Goal: Task Accomplishment & Management: Manage account settings

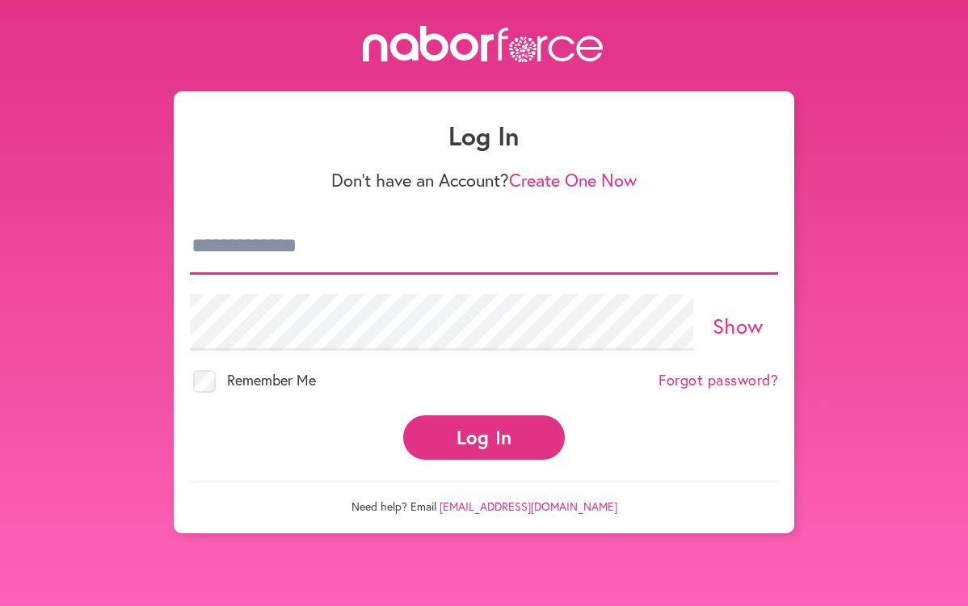
click at [372, 261] on input "email" at bounding box center [484, 246] width 588 height 57
type input "**********"
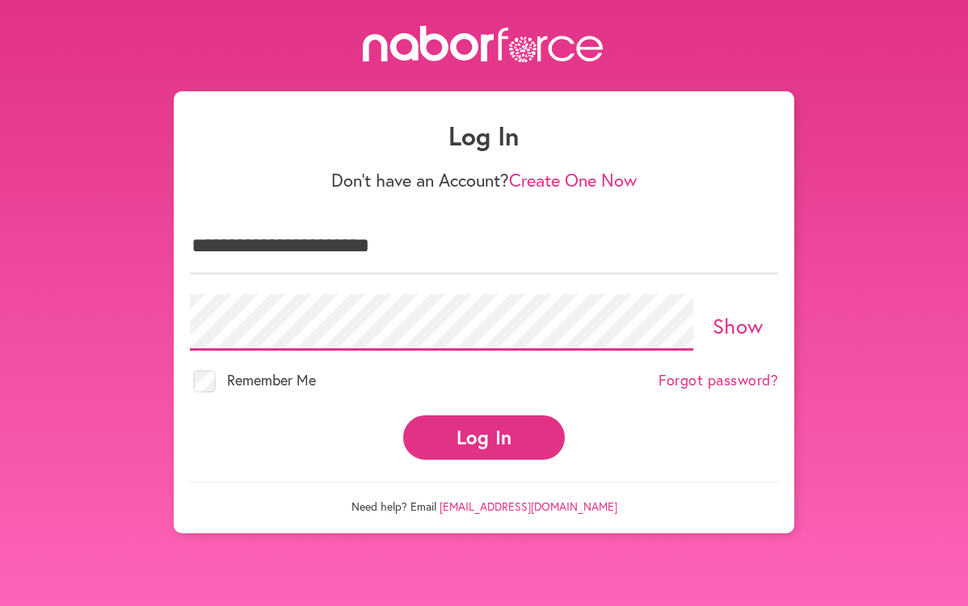
click at [403, 415] on button "Log In" at bounding box center [484, 437] width 162 height 44
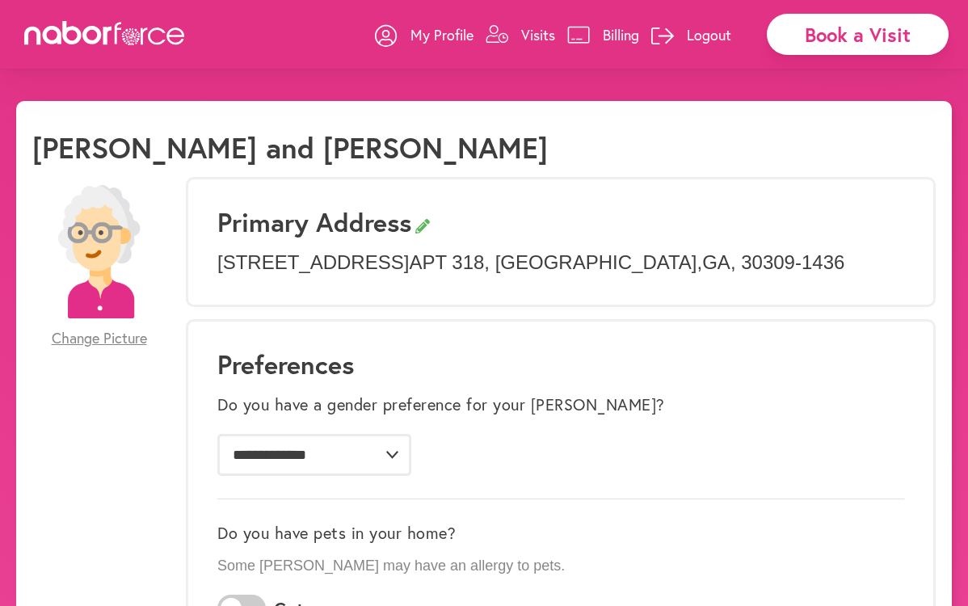
click at [540, 36] on p "Visits" at bounding box center [538, 34] width 34 height 19
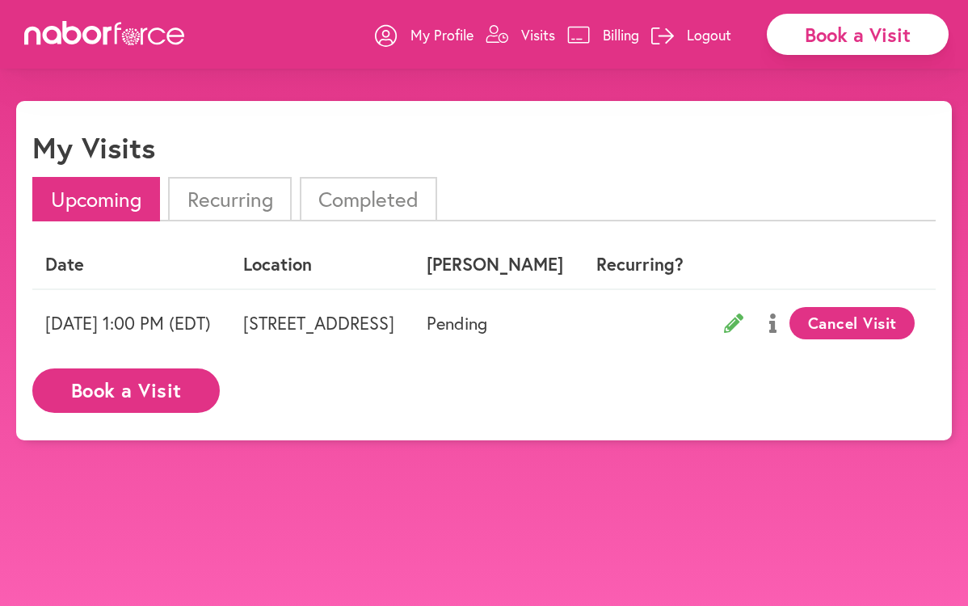
click at [743, 320] on icon at bounding box center [733, 323] width 19 height 19
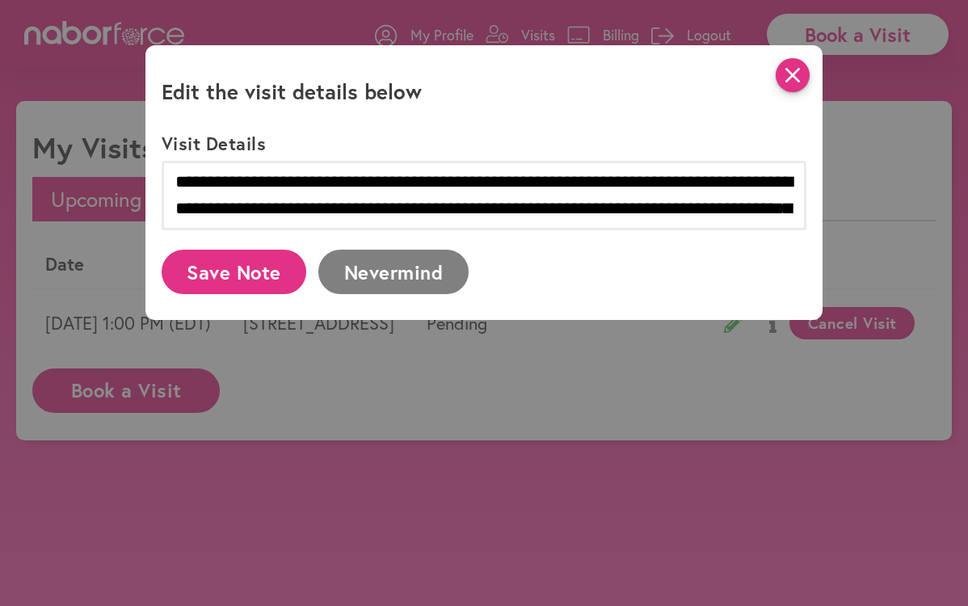
click at [798, 80] on icon "close" at bounding box center [793, 75] width 34 height 34
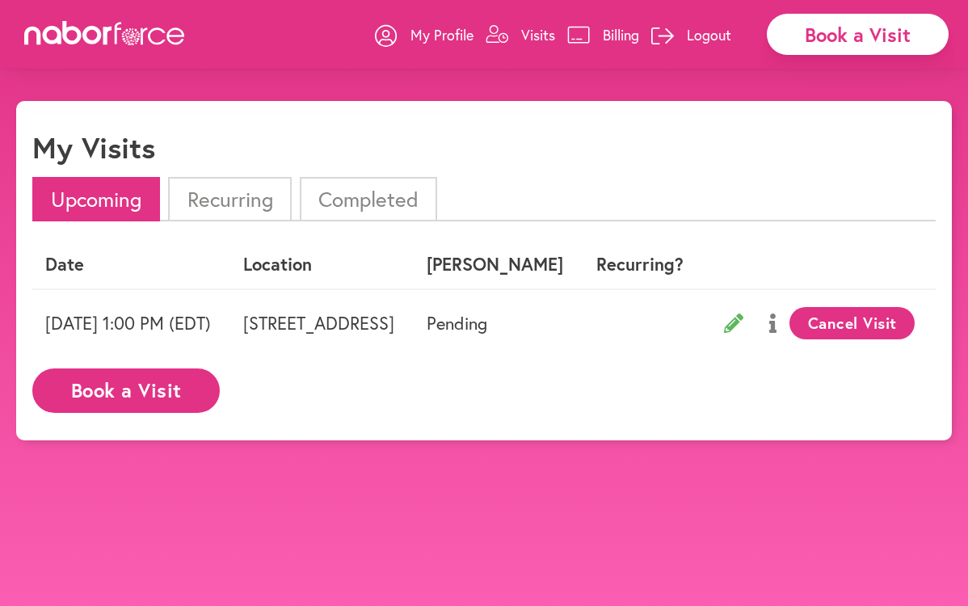
click at [582, 327] on td "Pending" at bounding box center [498, 322] width 168 height 67
click at [414, 333] on td "[STREET_ADDRESS]" at bounding box center [321, 322] width 183 height 67
click at [743, 323] on icon at bounding box center [733, 323] width 19 height 19
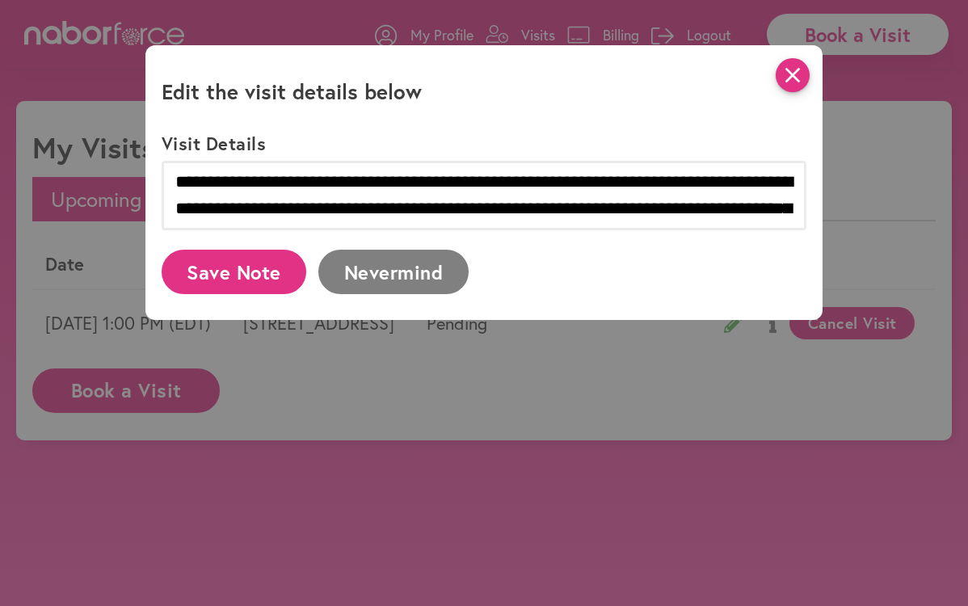
click at [785, 72] on icon "close" at bounding box center [793, 75] width 34 height 34
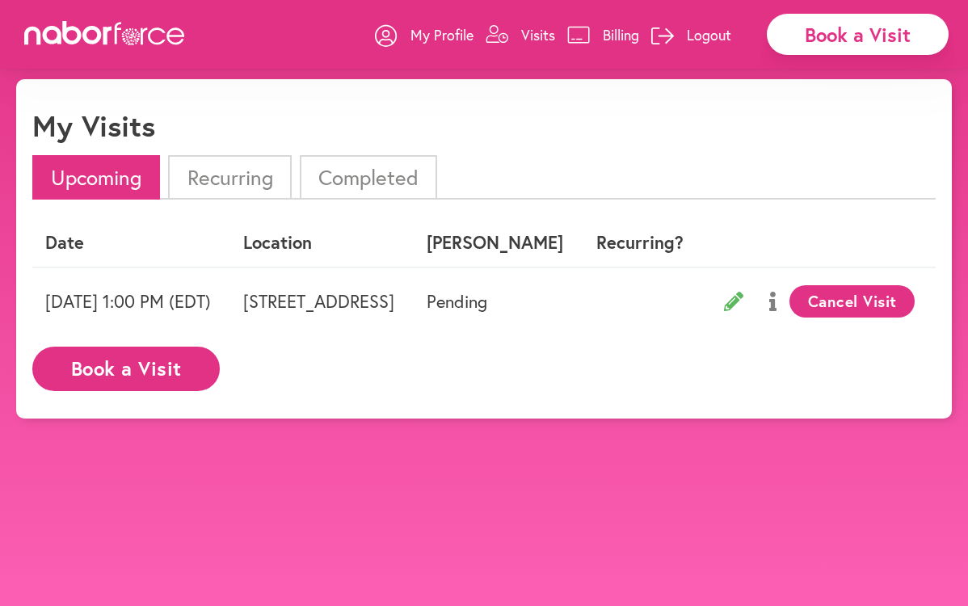
scroll to position [20, 0]
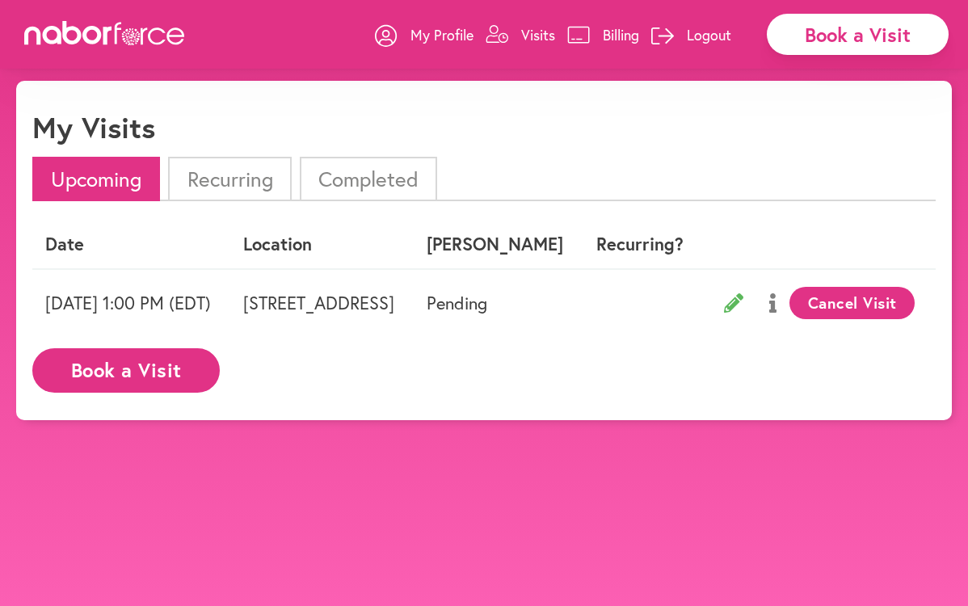
click at [777, 302] on icon at bounding box center [772, 302] width 7 height 19
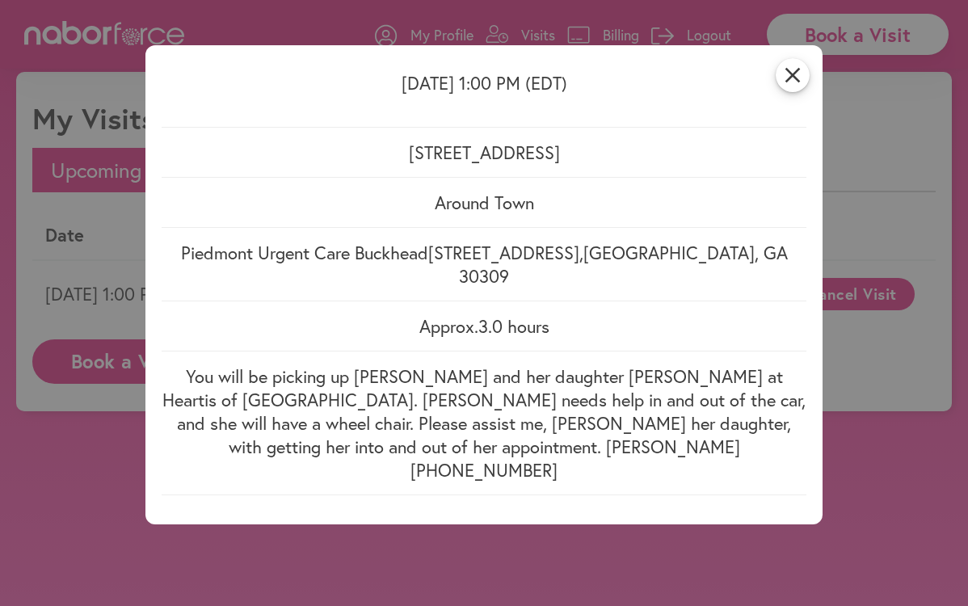
scroll to position [0, 0]
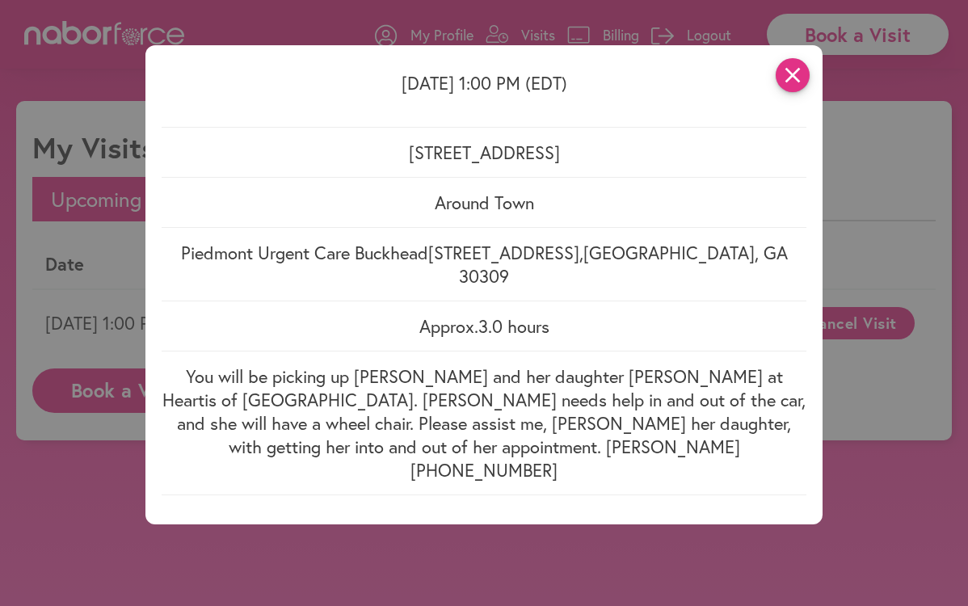
click at [785, 73] on icon "close" at bounding box center [793, 75] width 34 height 34
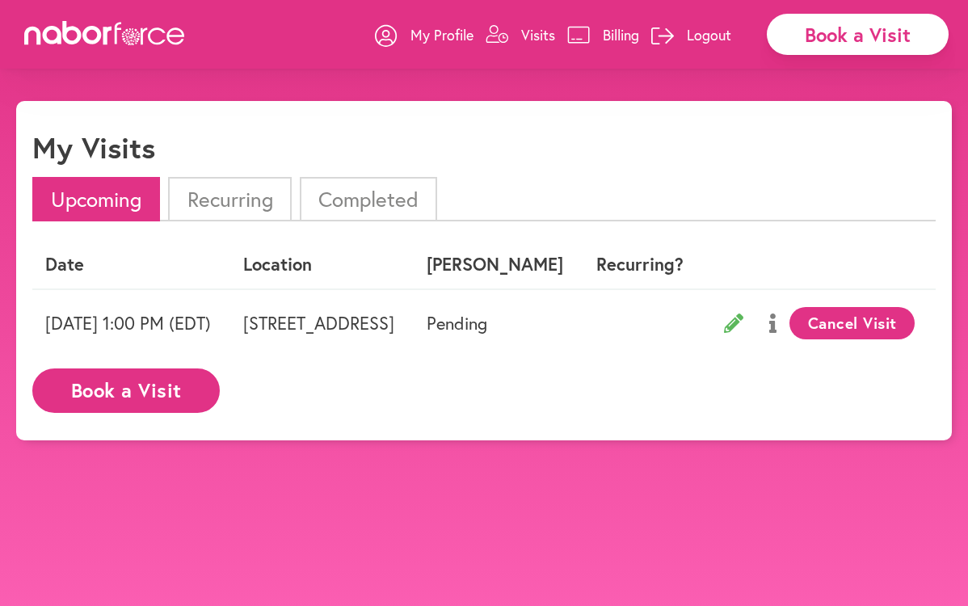
click at [535, 40] on p "Visits" at bounding box center [538, 34] width 34 height 19
click at [801, 33] on div "Book a Visit" at bounding box center [858, 34] width 182 height 41
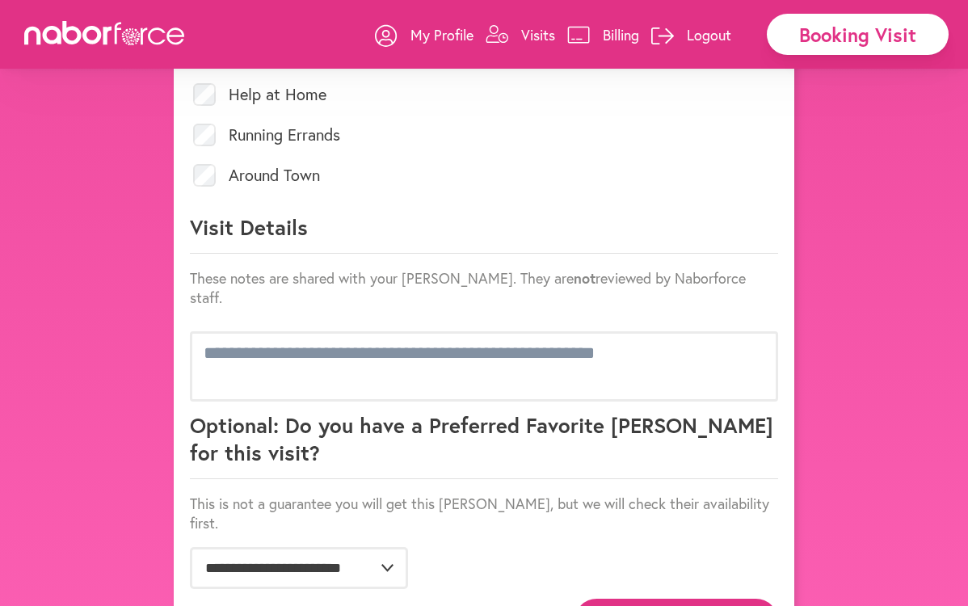
scroll to position [819, 0]
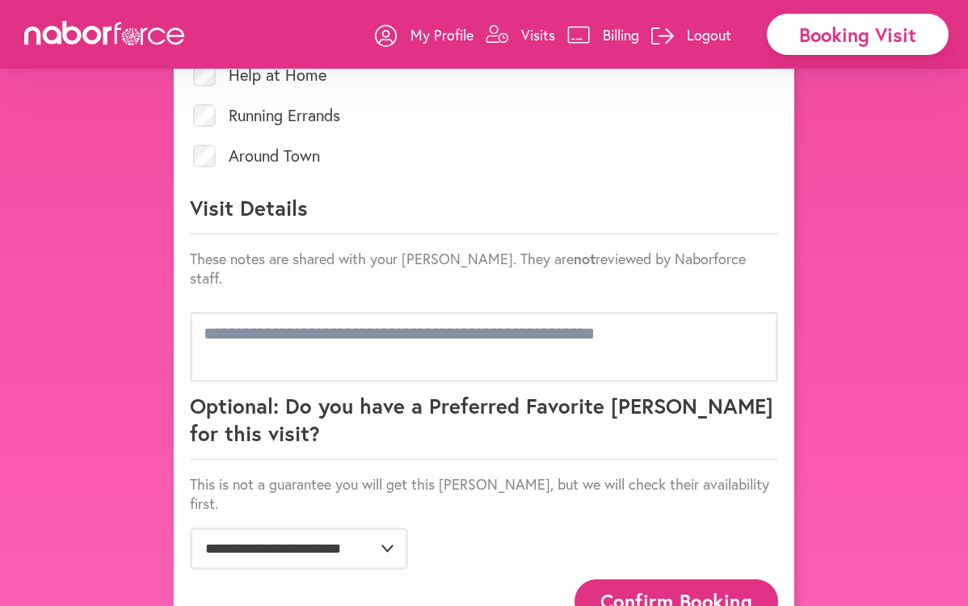
click at [162, 40] on icon at bounding box center [105, 33] width 162 height 24
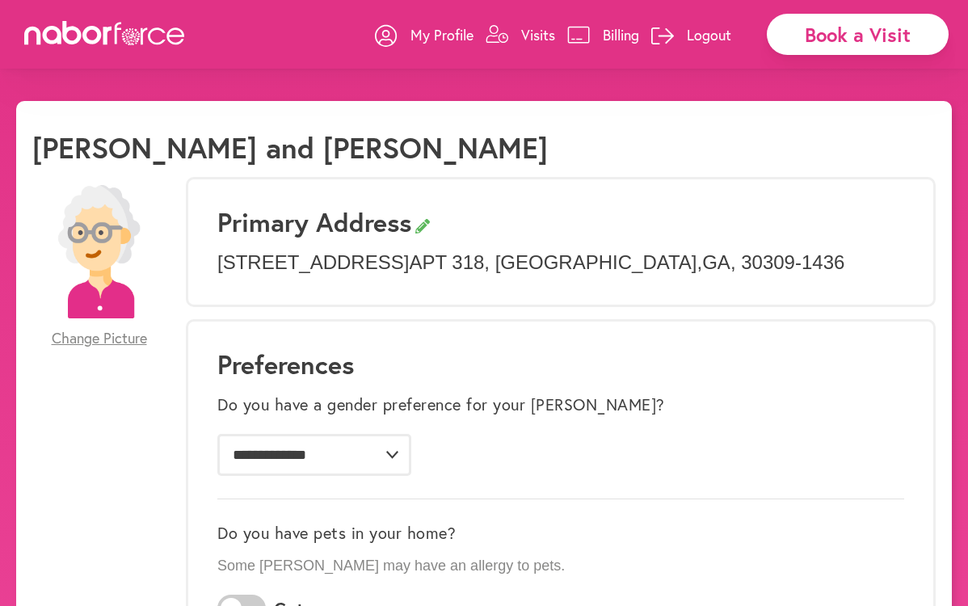
click at [722, 40] on p "Logout" at bounding box center [709, 34] width 44 height 19
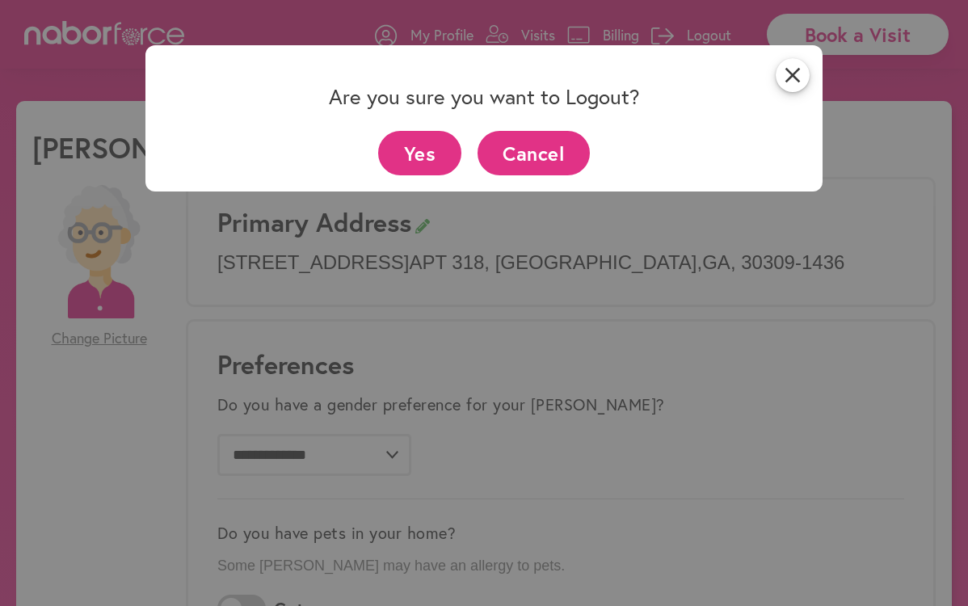
click at [441, 165] on button "Yes" at bounding box center [419, 153] width 83 height 44
